Goal: Communication & Community: Answer question/provide support

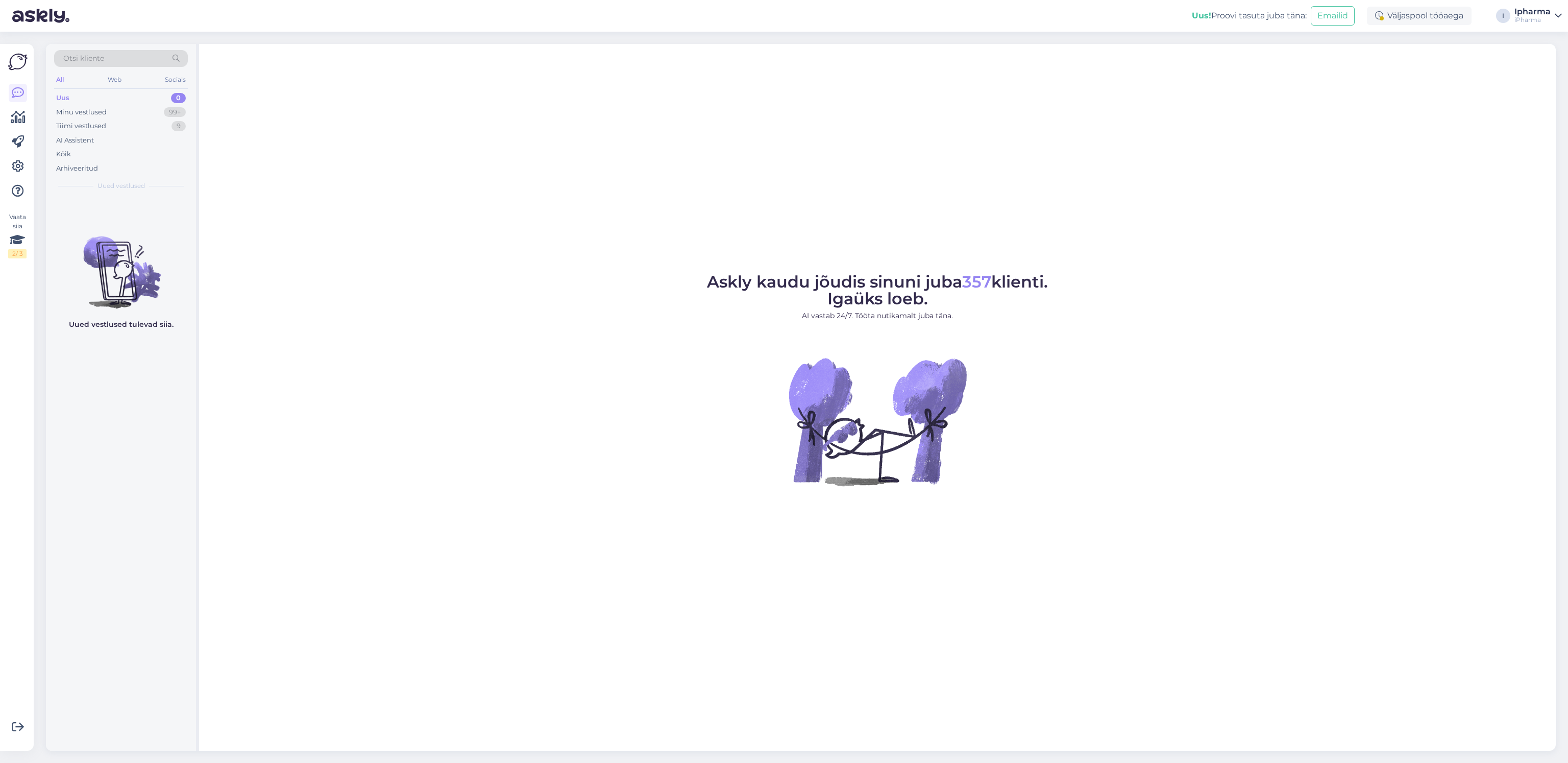
click at [116, 110] on div "Minu vestlused 99+" at bounding box center [121, 113] width 134 height 14
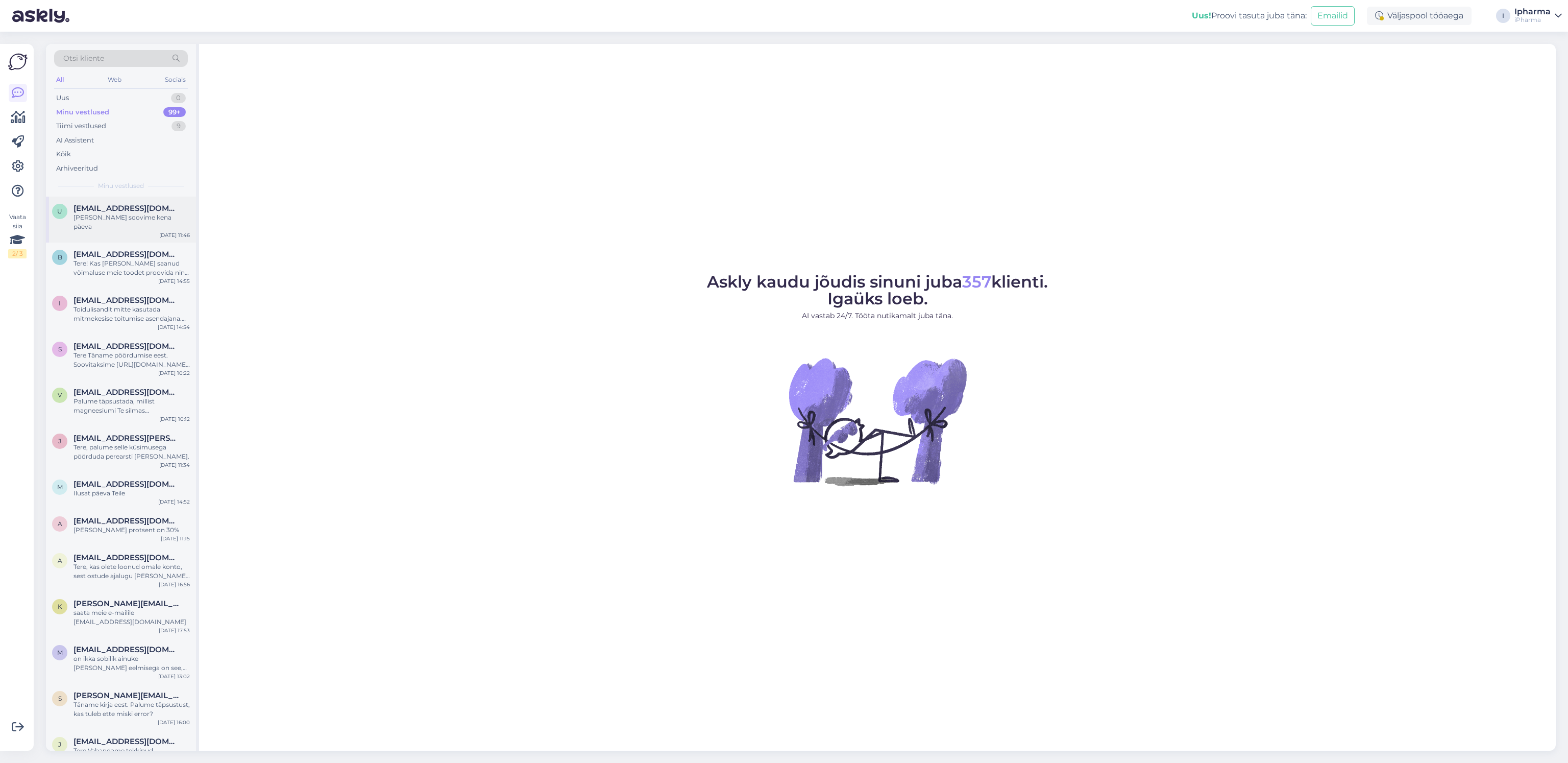
click at [99, 212] on span "[EMAIL_ADDRESS][DOMAIN_NAME]" at bounding box center [126, 208] width 106 height 9
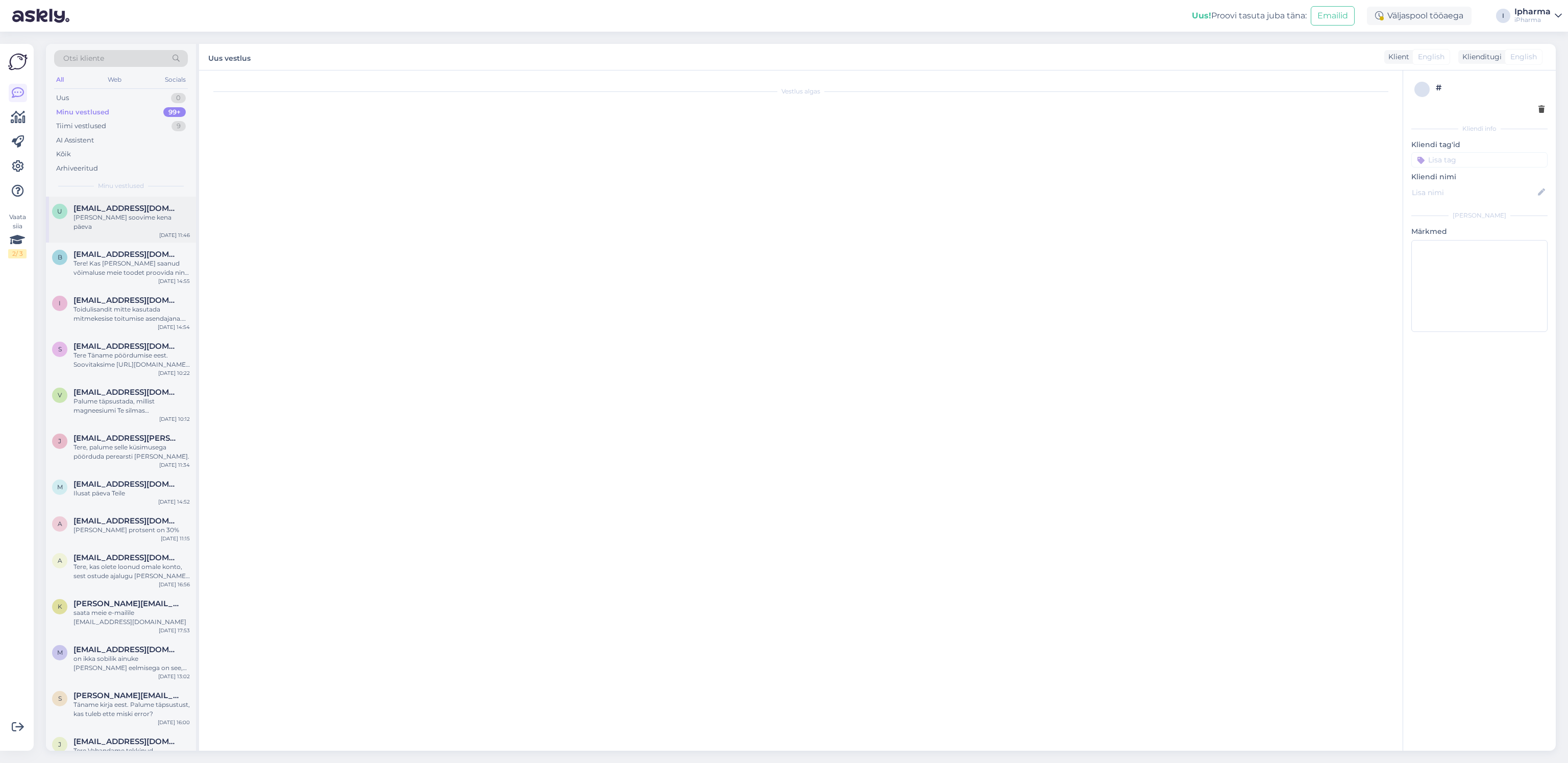
scroll to position [80, 0]
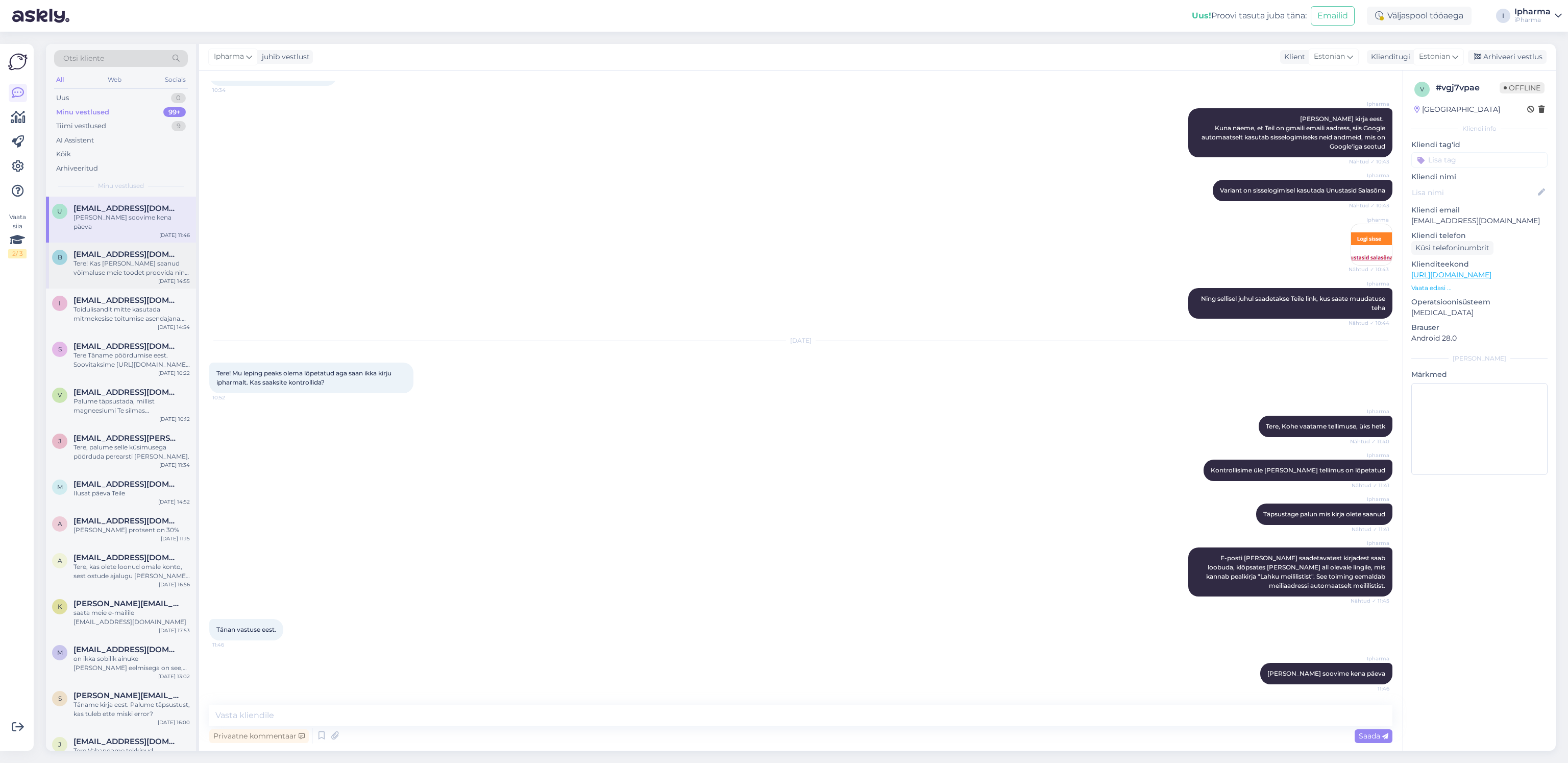
click at [138, 249] on span "[EMAIL_ADDRESS][DOMAIN_NAME]" at bounding box center [126, 254] width 106 height 9
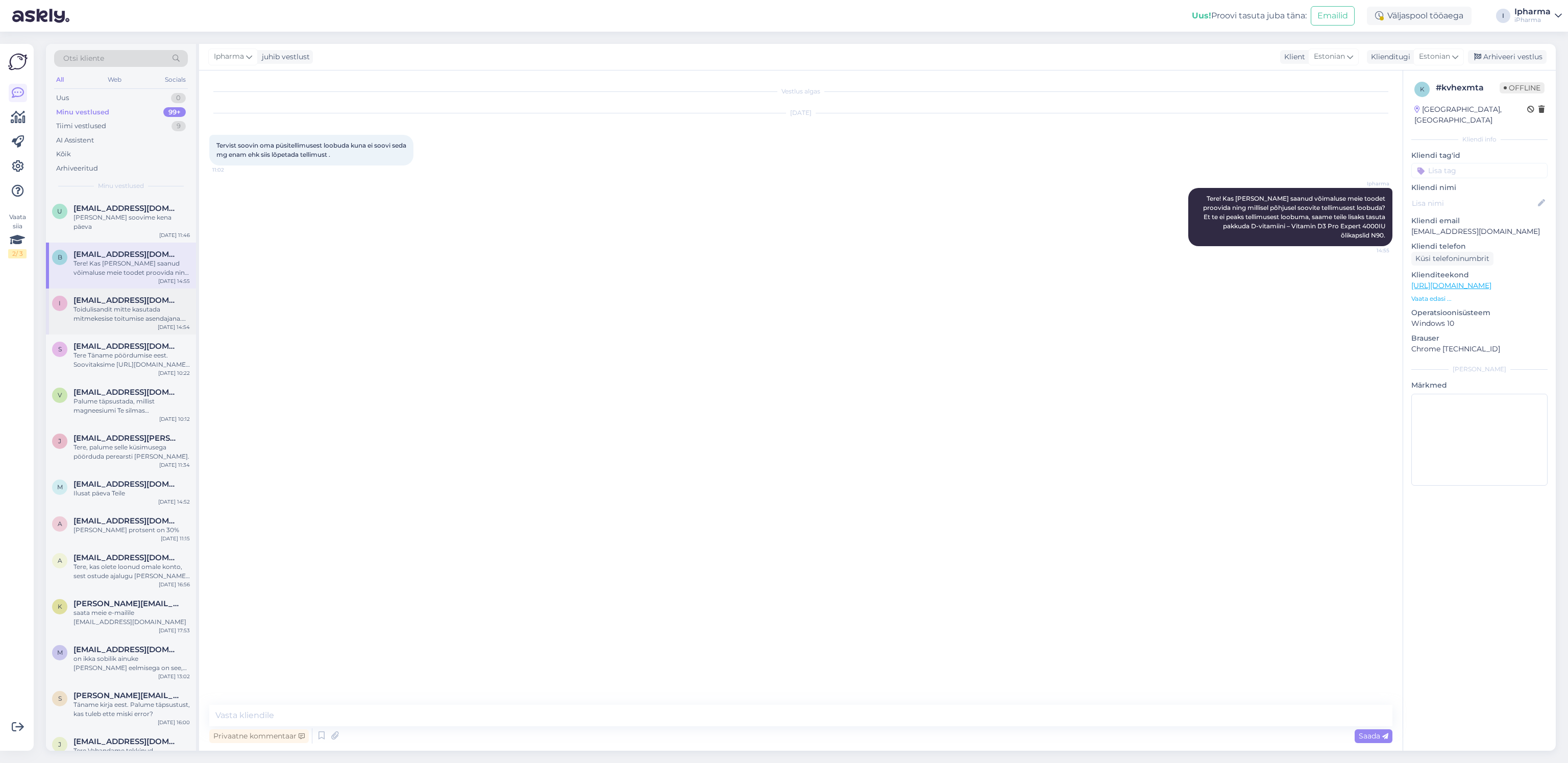
click at [134, 305] on div "Toidulisandit mitte kasutada mitmekesise toitumise asendajana. [PERSON_NAME] on…" at bounding box center [131, 314] width 116 height 19
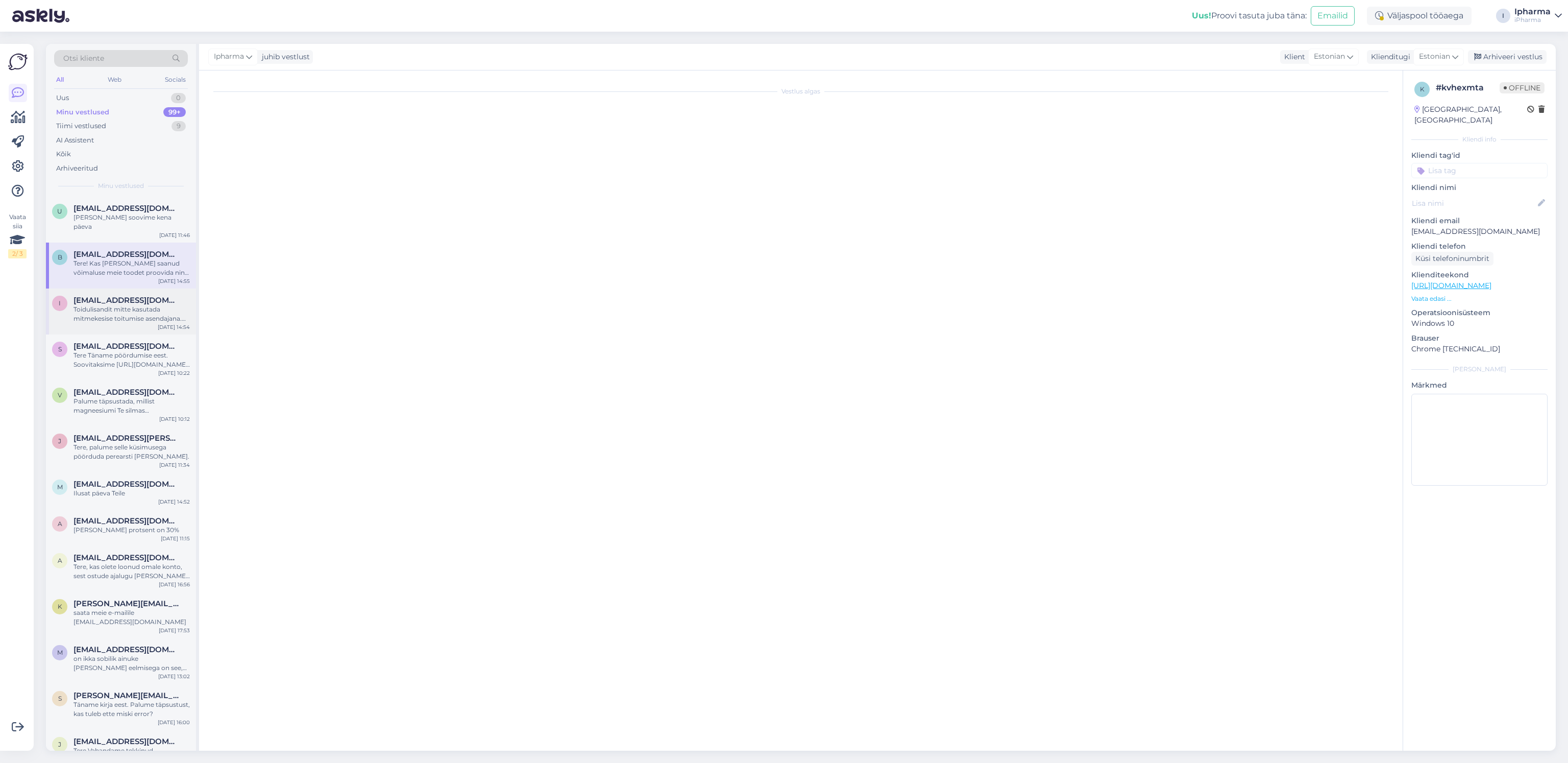
scroll to position [21, 0]
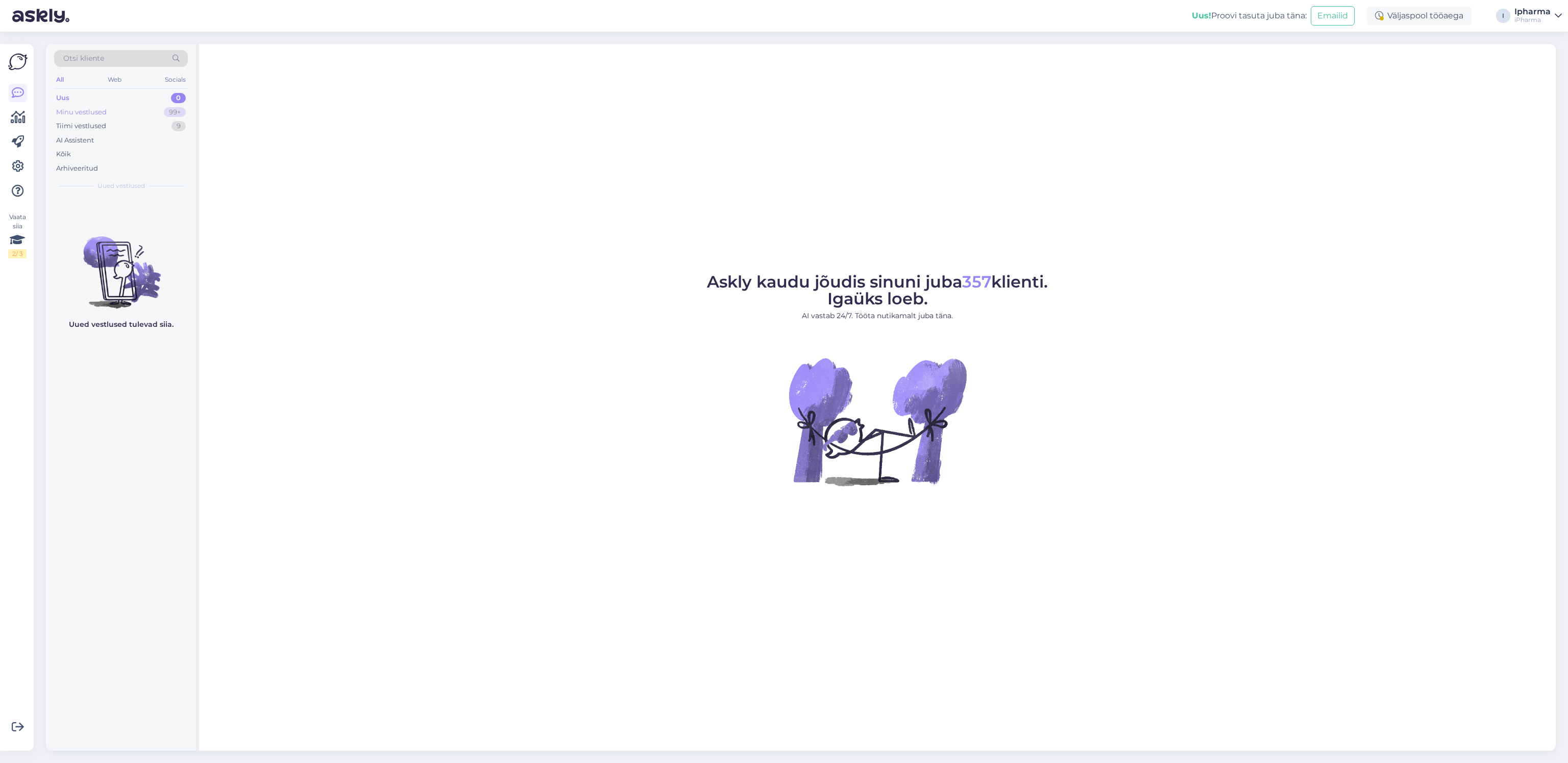
click at [100, 117] on div "Minu vestlused" at bounding box center [81, 112] width 51 height 10
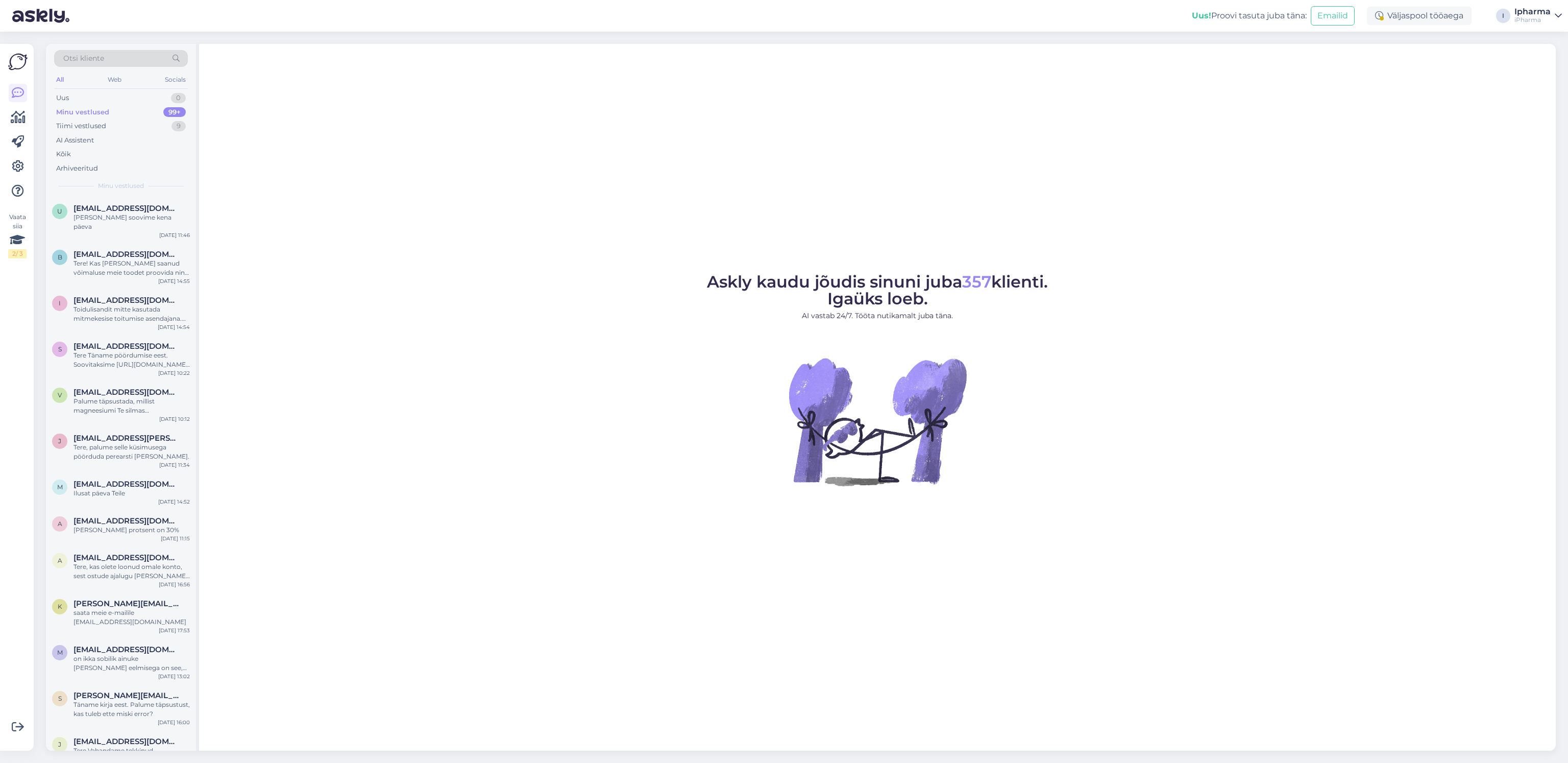
click at [57, 77] on div "All" at bounding box center [60, 80] width 12 height 13
click at [56, 93] on div "Uus" at bounding box center [63, 97] width 13 height 10
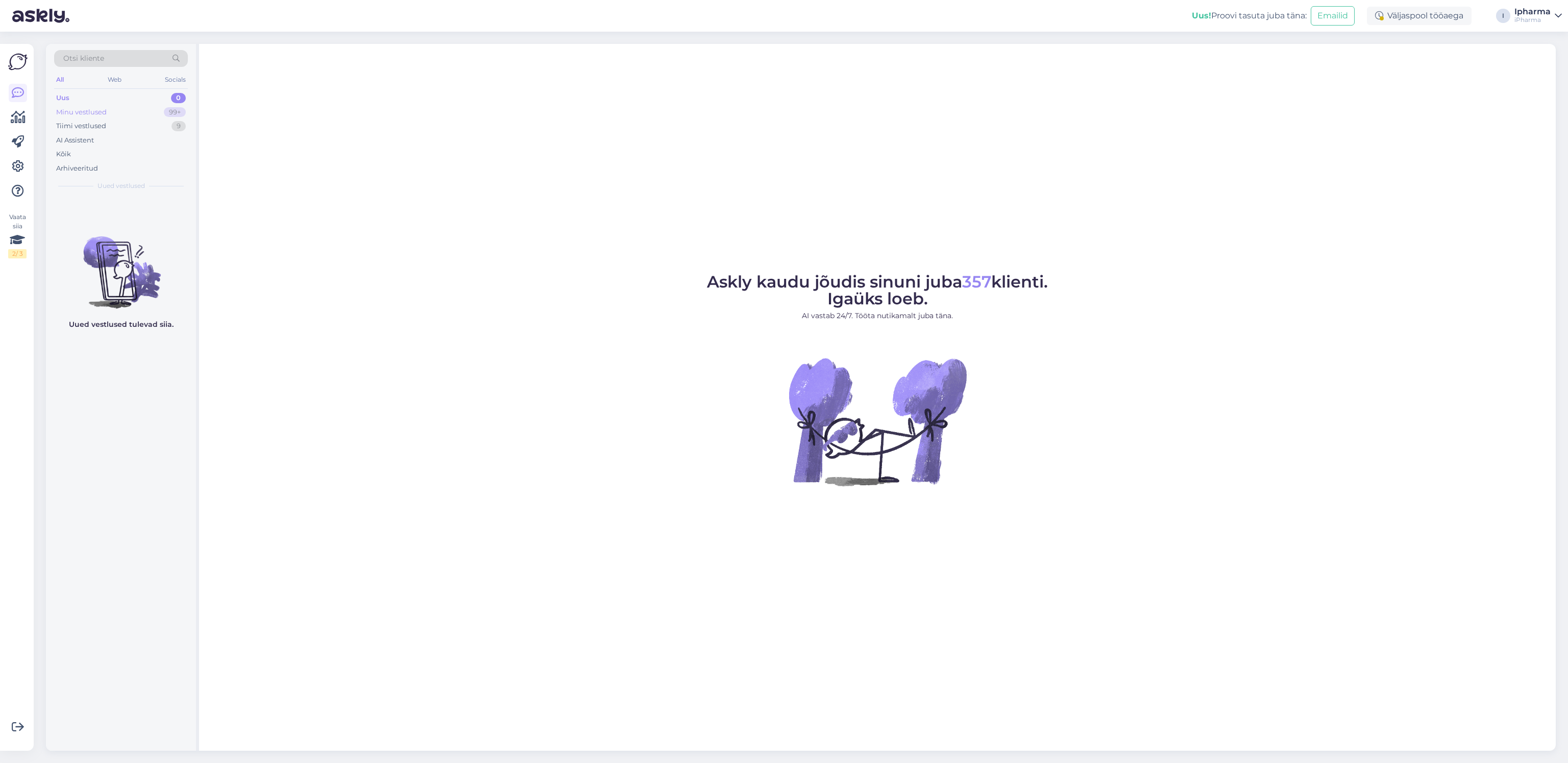
click at [85, 112] on div "Minu vestlused" at bounding box center [81, 112] width 51 height 10
click at [1557, 12] on icon at bounding box center [1558, 15] width 7 height 8
click at [77, 113] on div "Minu vestlused" at bounding box center [81, 112] width 51 height 10
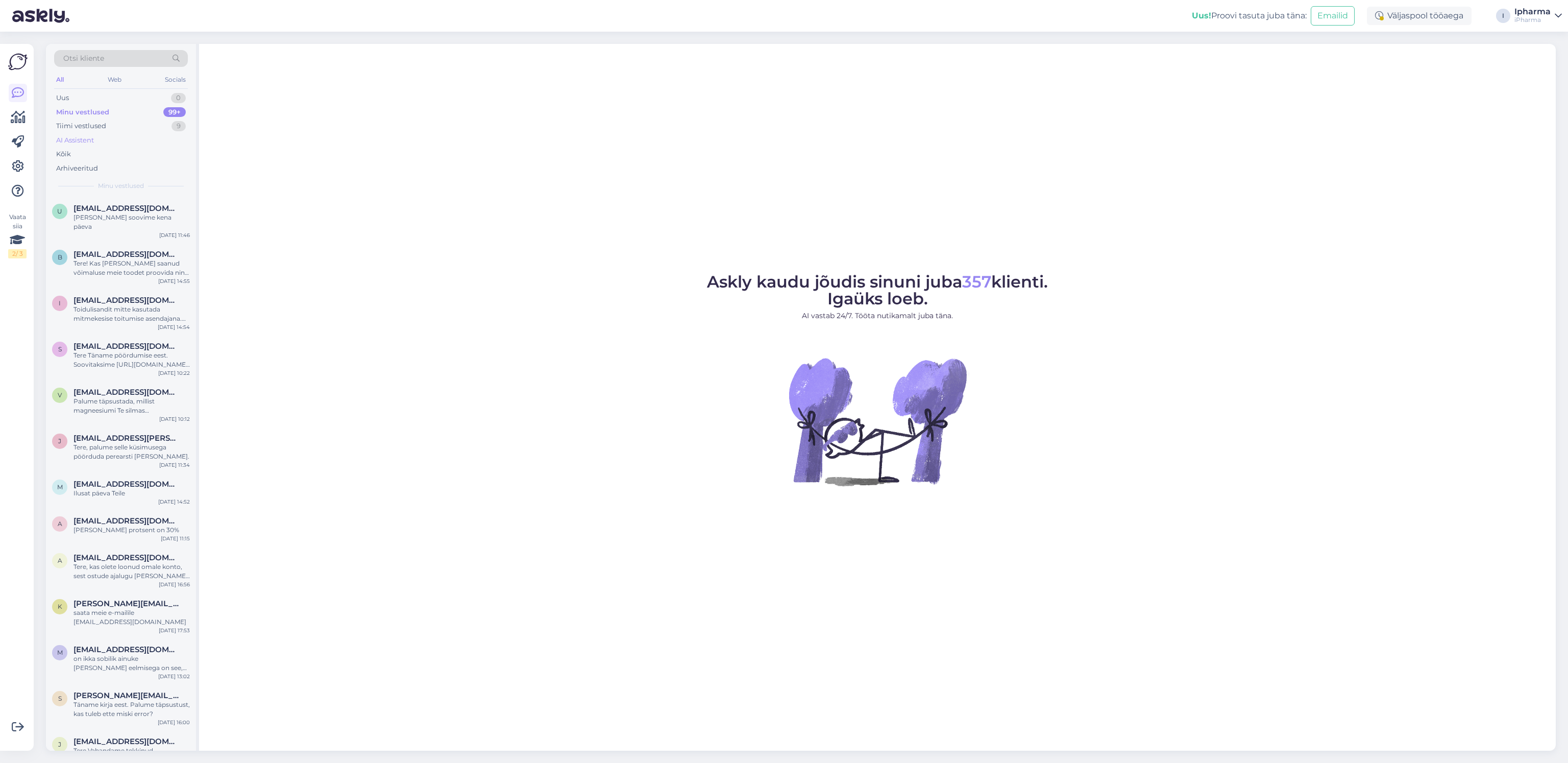
click at [92, 140] on div "AI Assistent" at bounding box center [75, 139] width 38 height 10
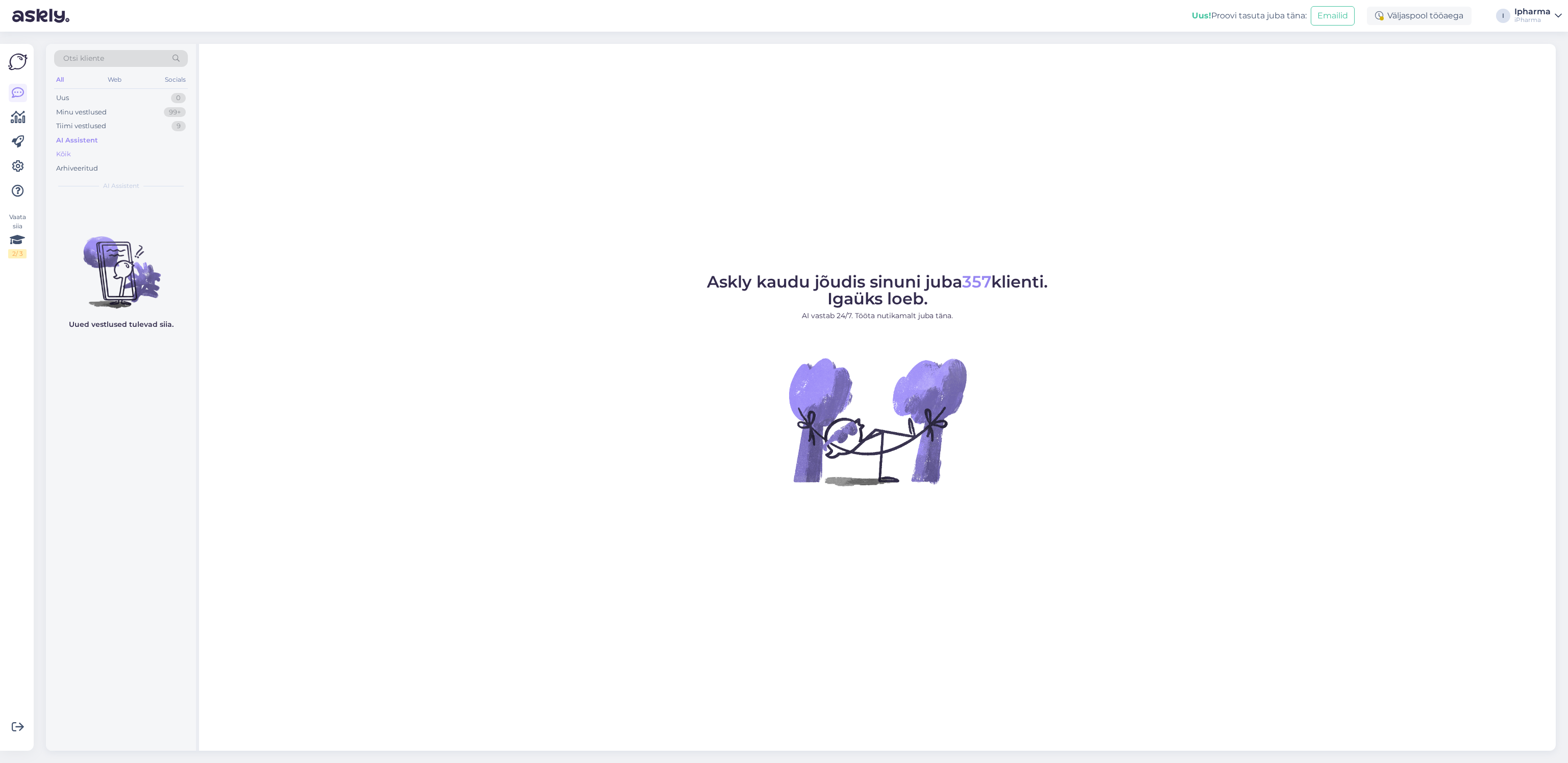
click at [59, 152] on div "Kõik" at bounding box center [63, 154] width 15 height 10
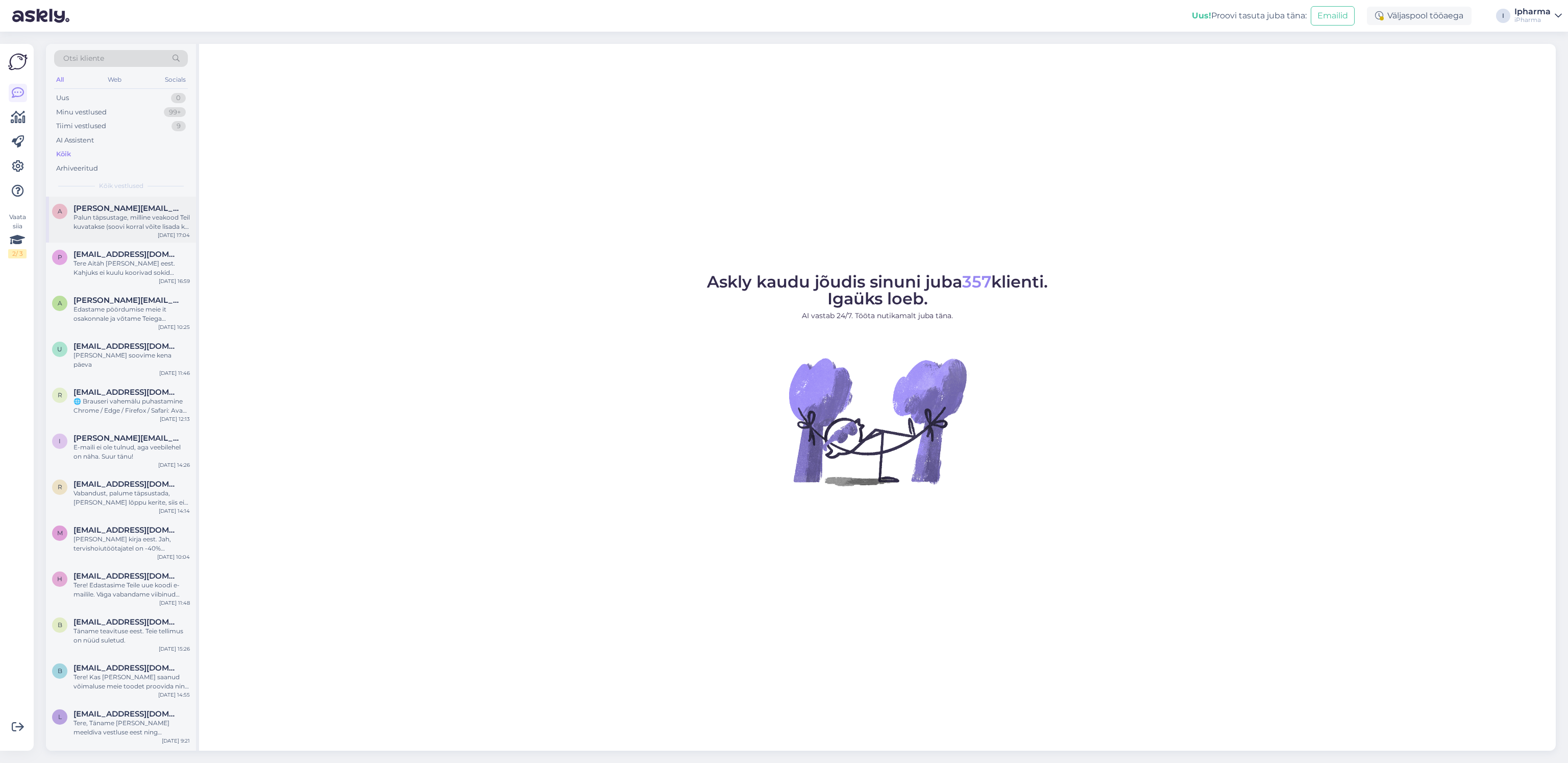
click at [108, 214] on div "Palun täpsustage, milline veakood Teil kuvatakse (soovi korral võite lisada ka …" at bounding box center [131, 222] width 116 height 19
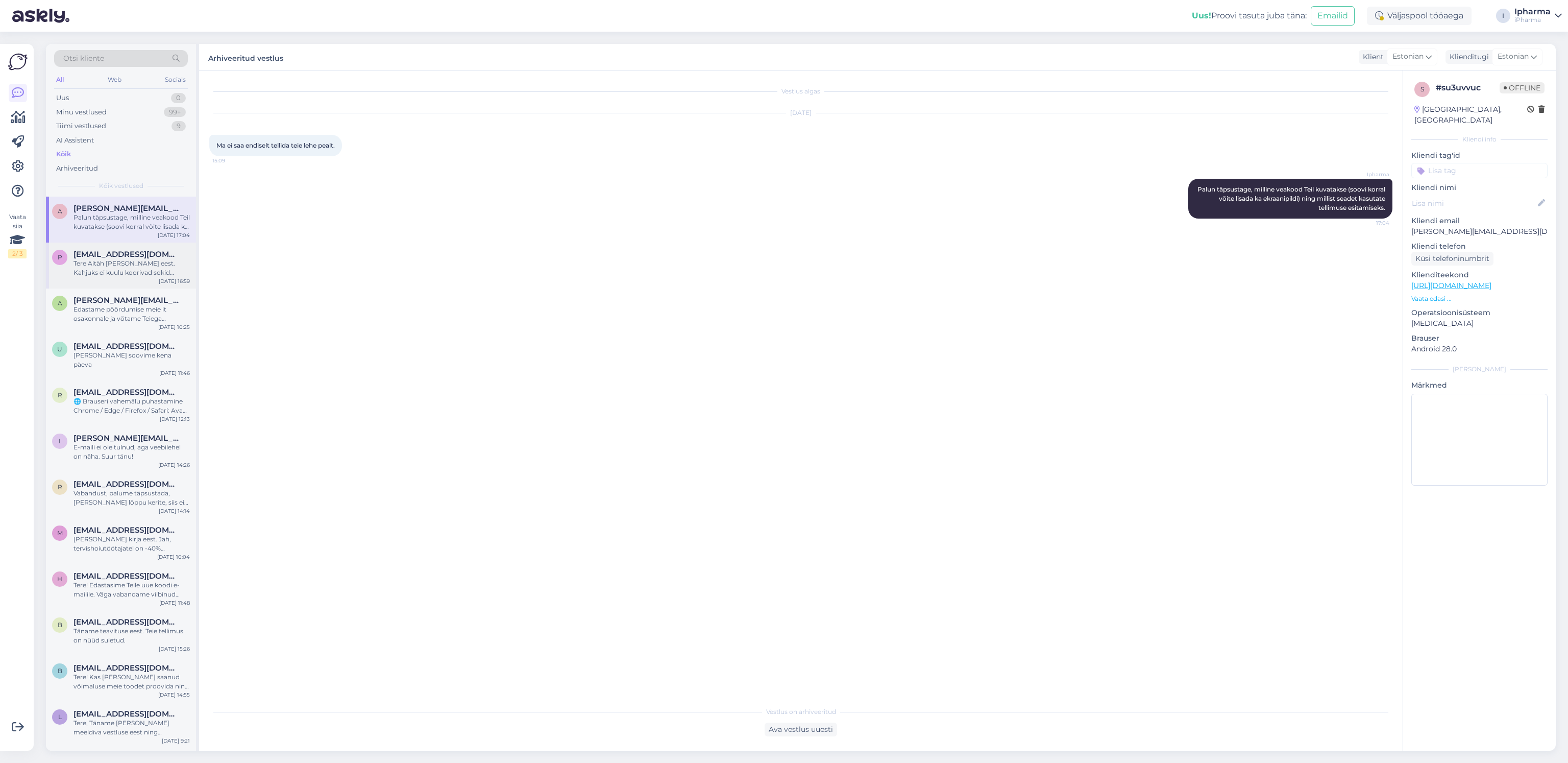
click at [121, 267] on div "Tere Aitäh Teie päringu eest. Kahjuks ei kuulu koorivad sokid hetkel meie toote…" at bounding box center [131, 268] width 116 height 19
